Goal: Task Accomplishment & Management: Manage account settings

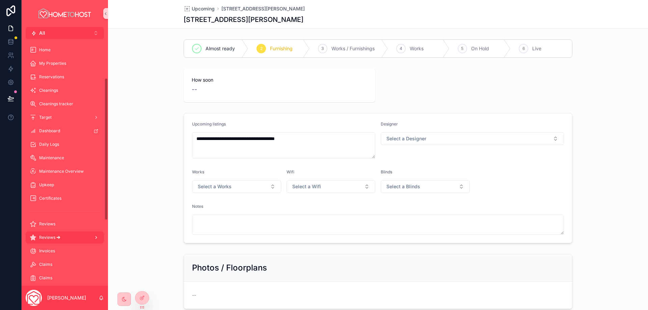
scroll to position [67, 0]
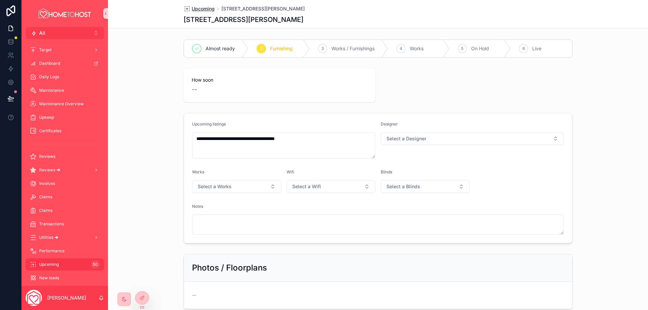
click at [204, 7] on span "Upcoming" at bounding box center [203, 8] width 23 height 7
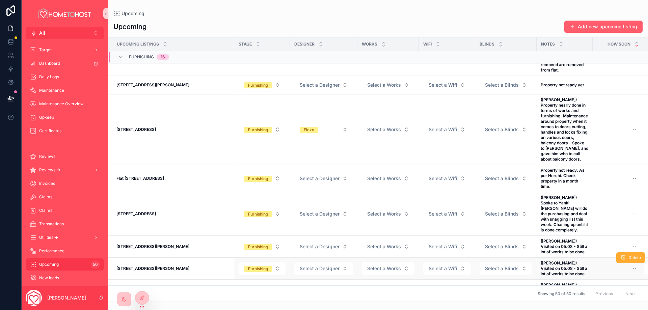
scroll to position [727, 0]
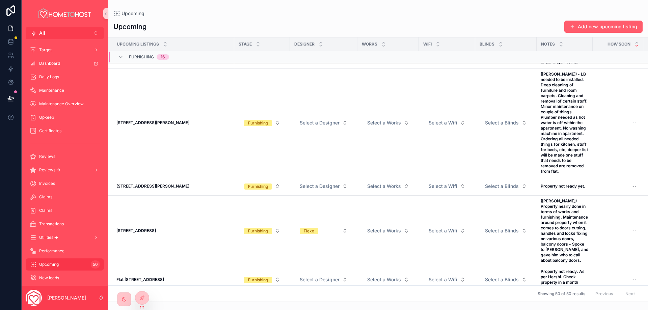
click at [647, 95] on div "Upcoming listings Stage Designer Works Wifi Blinds Notes How soon Portfolio man…" at bounding box center [378, 169] width 540 height 265
click at [59, 36] on button "All Alt 2" at bounding box center [65, 33] width 78 height 12
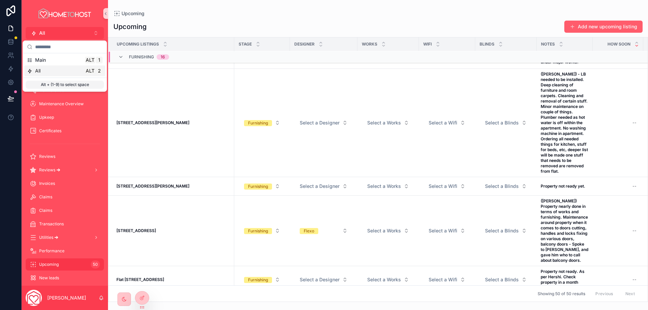
click at [54, 67] on div "All Alt 2" at bounding box center [64, 70] width 81 height 11
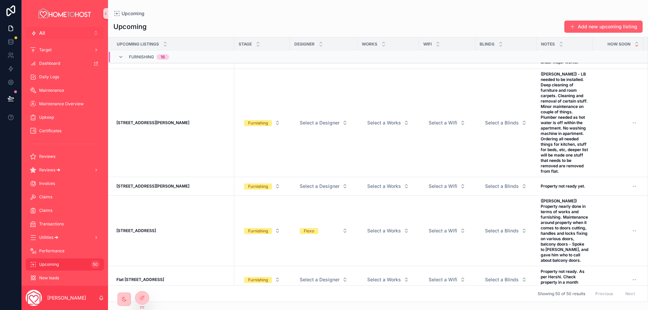
click at [59, 32] on button "All Alt 2" at bounding box center [65, 33] width 78 height 12
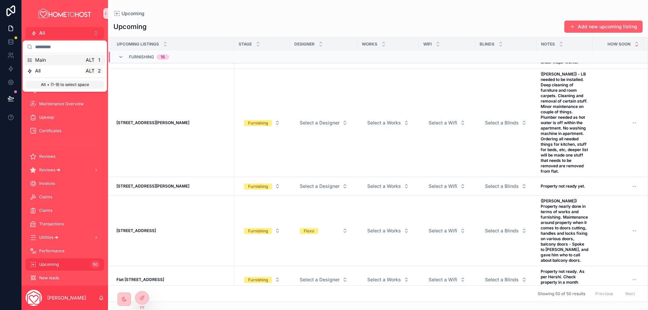
click at [62, 63] on div "Main Alt 1" at bounding box center [65, 60] width 76 height 7
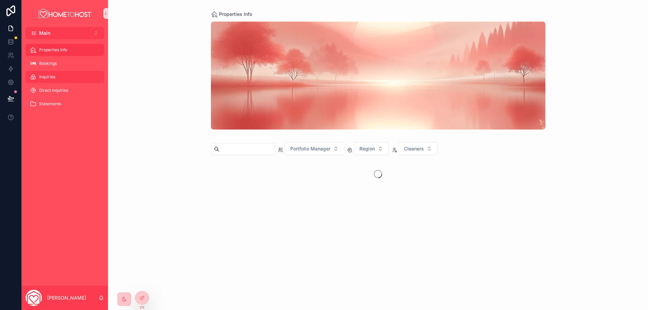
click at [45, 77] on span "Inquiries" at bounding box center [47, 76] width 16 height 5
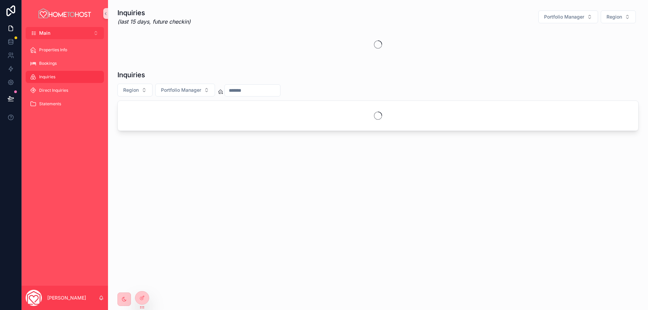
click at [242, 90] on input "scrollable content" at bounding box center [252, 90] width 55 height 9
type input "*****"
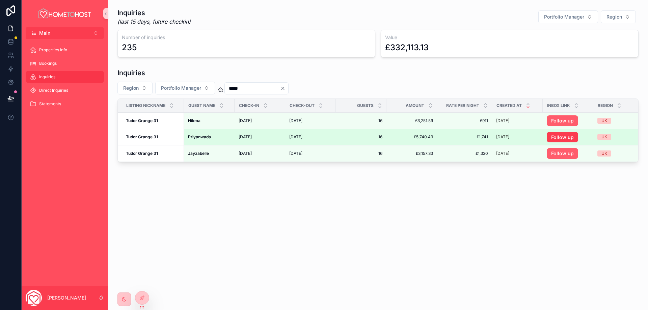
click at [556, 140] on link "Follow up" at bounding box center [561, 137] width 31 height 11
click at [286, 131] on td "[DATE] [DATE]" at bounding box center [310, 137] width 51 height 17
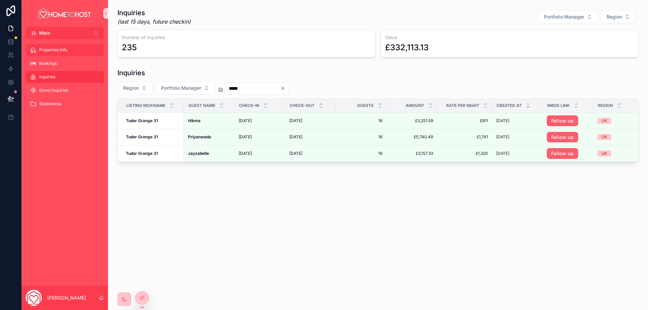
click at [63, 47] on div "Properties Info" at bounding box center [65, 50] width 70 height 11
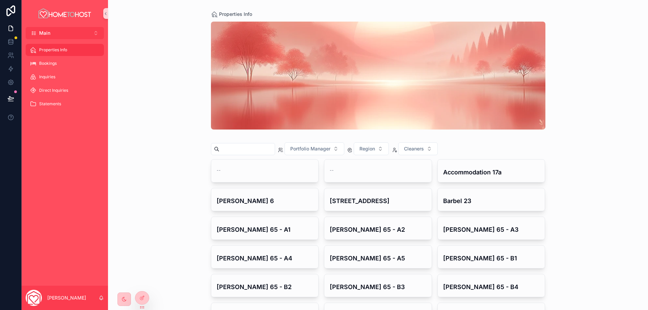
click at [248, 150] on input "scrollable content" at bounding box center [246, 148] width 55 height 9
type input "*"
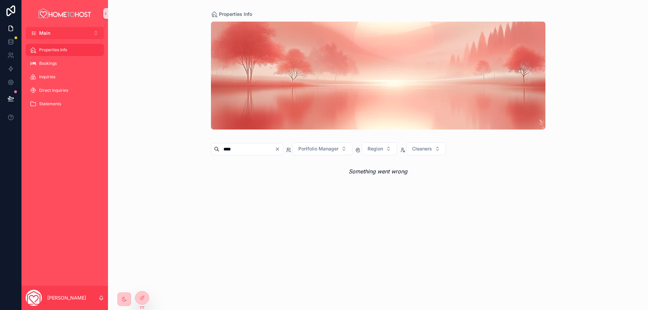
type input "****"
